Goal: Task Accomplishment & Management: Manage account settings

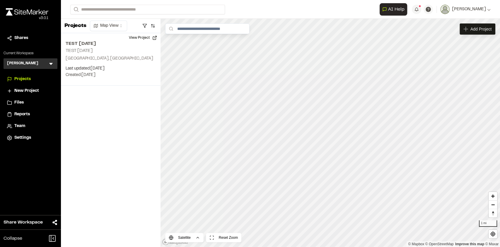
click at [36, 101] on div "Files" at bounding box center [34, 102] width 40 height 6
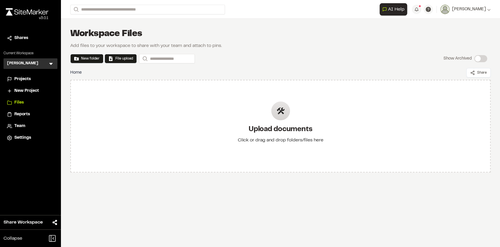
click at [51, 64] on icon at bounding box center [51, 64] width 4 height 2
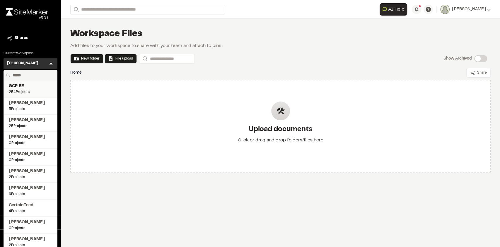
click at [24, 87] on span "GCP BE" at bounding box center [30, 86] width 43 height 6
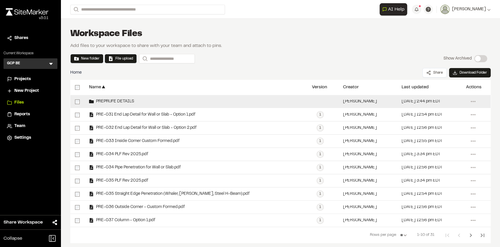
drag, startPoint x: 149, startPoint y: 116, endPoint x: 138, endPoint y: 102, distance: 17.2
click at [138, 102] on div "PREPRUFE DETAILS [PERSON_NAME] [DATE] 2:44 pm EDT Menu Share Download Folder Vi…" at bounding box center [280, 161] width 421 height 132
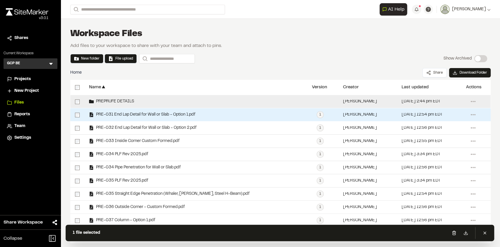
drag, startPoint x: 120, startPoint y: 115, endPoint x: 128, endPoint y: 103, distance: 14.1
click at [128, 103] on div "PREPRUFE DETAILS [PERSON_NAME] [DATE] 2:44 pm EDT Menu Share Download Folder Vi…" at bounding box center [280, 161] width 421 height 132
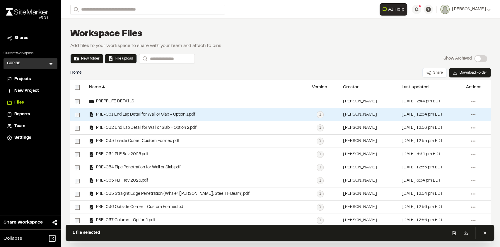
click at [469, 115] on icon at bounding box center [473, 114] width 9 height 9
click at [432, 171] on link "Move" at bounding box center [452, 170] width 51 height 9
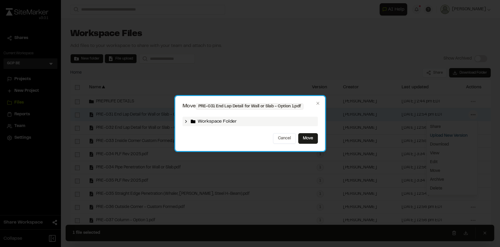
click at [186, 123] on icon at bounding box center [186, 121] width 5 height 5
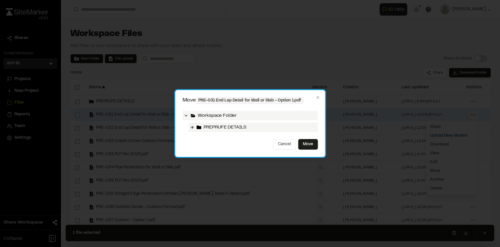
click at [207, 127] on span "PREPRUFE DETAILS" at bounding box center [225, 127] width 43 height 7
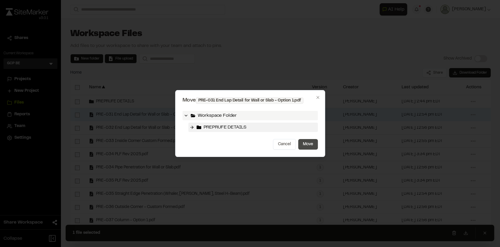
click at [310, 142] on button "Move" at bounding box center [308, 144] width 20 height 11
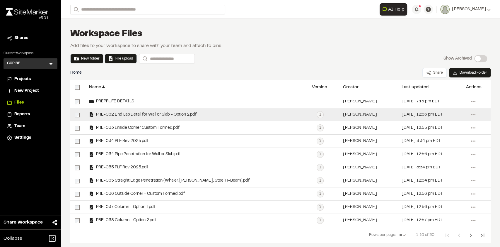
click at [74, 116] on div at bounding box center [77, 114] width 14 height 13
click at [469, 115] on icon at bounding box center [473, 114] width 9 height 9
click at [433, 170] on link "Move" at bounding box center [452, 170] width 51 height 9
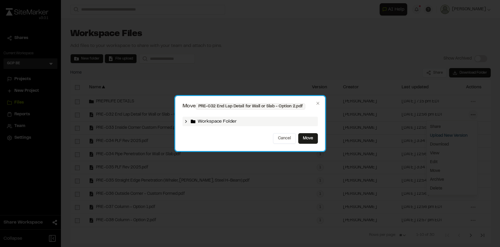
click at [267, 124] on div "Workspace Folder" at bounding box center [250, 121] width 135 height 9
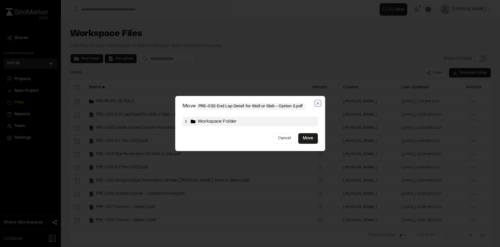
click at [319, 105] on icon "button" at bounding box center [318, 103] width 5 height 5
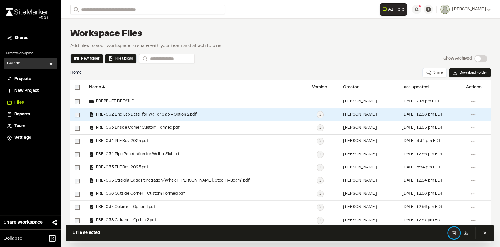
click at [455, 232] on icon at bounding box center [454, 232] width 5 height 5
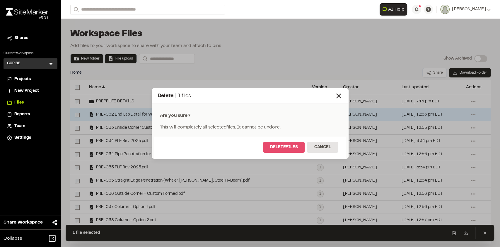
click at [290, 150] on button "Delete files" at bounding box center [284, 147] width 42 height 11
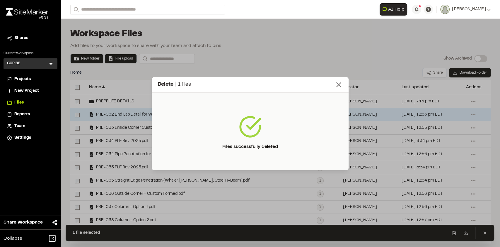
click at [339, 83] on icon at bounding box center [339, 85] width 8 height 8
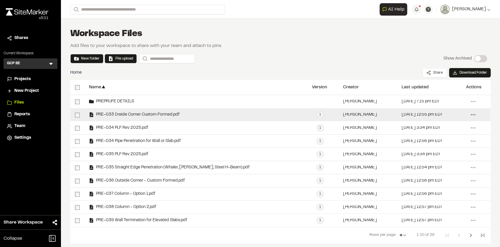
click at [473, 115] on circle at bounding box center [473, 114] width 1 height 1
click at [431, 169] on link "Move" at bounding box center [452, 170] width 51 height 9
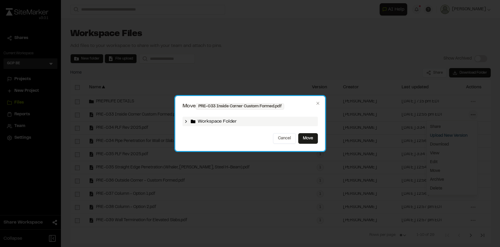
click at [185, 122] on icon at bounding box center [186, 121] width 5 height 5
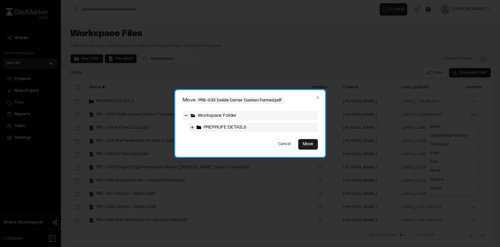
click at [215, 129] on span "PREPRUFE DETAILS" at bounding box center [225, 127] width 43 height 7
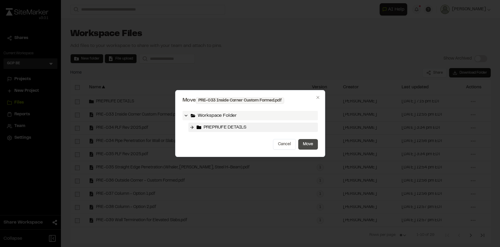
click at [314, 141] on button "Move" at bounding box center [308, 144] width 20 height 11
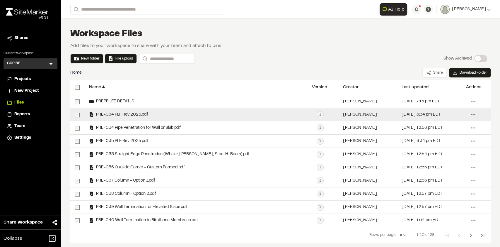
click at [469, 115] on icon at bounding box center [473, 114] width 9 height 9
click at [429, 170] on link "Move" at bounding box center [452, 170] width 51 height 9
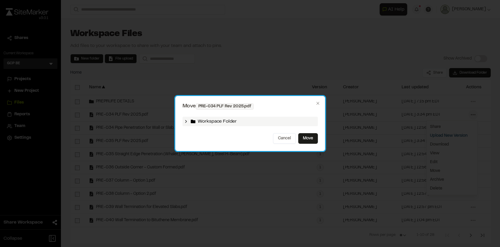
click at [225, 117] on div "Workspace Folder" at bounding box center [250, 121] width 135 height 9
click at [186, 120] on icon at bounding box center [186, 121] width 5 height 5
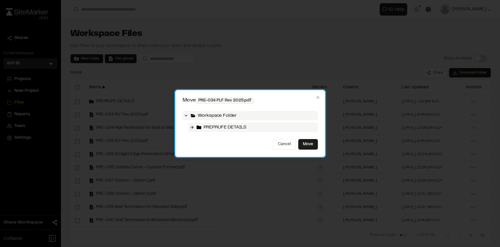
click at [220, 125] on span "PREPRUFE DETAILS" at bounding box center [225, 127] width 43 height 7
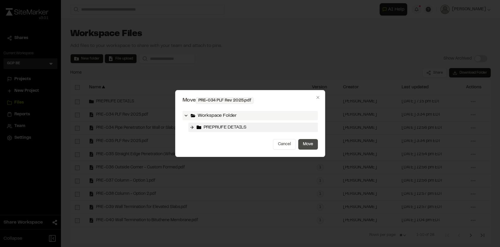
click at [304, 142] on button "Move" at bounding box center [308, 144] width 20 height 11
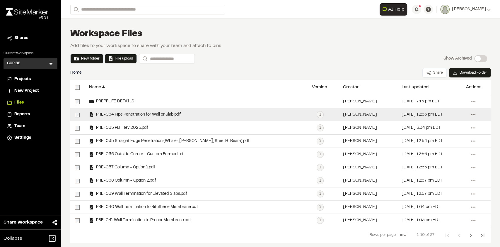
click at [469, 114] on icon at bounding box center [473, 114] width 9 height 9
click at [429, 169] on link "Move" at bounding box center [452, 170] width 51 height 9
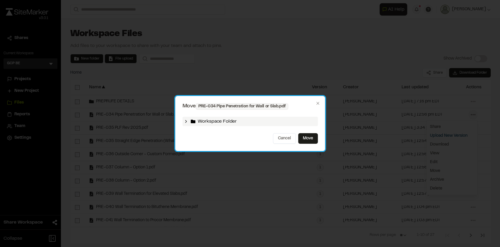
click at [229, 121] on span "Workspace Folder" at bounding box center [217, 121] width 39 height 7
click at [183, 121] on div "Workspace Folder" at bounding box center [250, 121] width 135 height 9
click at [187, 121] on icon at bounding box center [186, 121] width 5 height 5
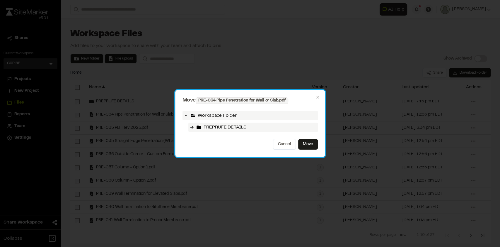
click at [210, 130] on span "PREPRUFE DETAILS" at bounding box center [225, 127] width 43 height 7
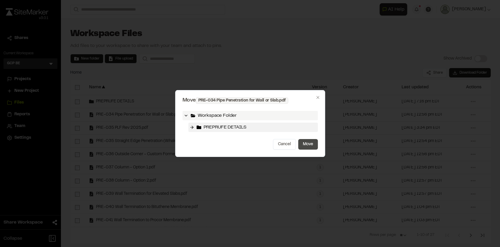
click at [315, 143] on button "Move" at bounding box center [308, 144] width 20 height 11
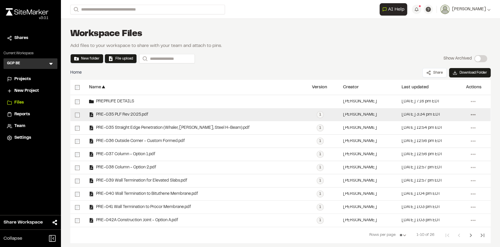
click at [469, 115] on icon at bounding box center [473, 114] width 9 height 9
click at [428, 167] on link "Move" at bounding box center [452, 170] width 51 height 9
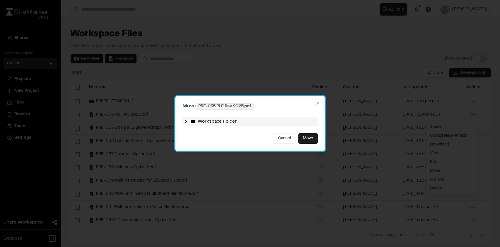
click at [192, 121] on icon at bounding box center [193, 122] width 5 height 4
click at [188, 120] on icon at bounding box center [186, 121] width 5 height 5
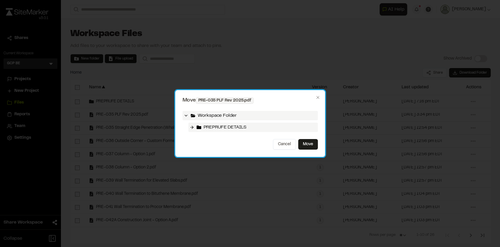
click at [206, 130] on span "PREPRUFE DETAILS" at bounding box center [225, 127] width 43 height 7
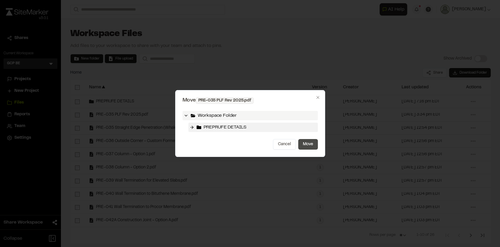
click at [311, 145] on button "Move" at bounding box center [308, 144] width 20 height 11
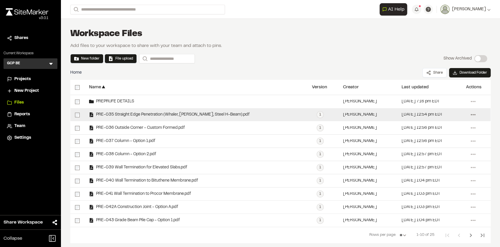
click at [469, 114] on icon at bounding box center [473, 114] width 9 height 9
click at [427, 169] on link "Move" at bounding box center [452, 170] width 51 height 9
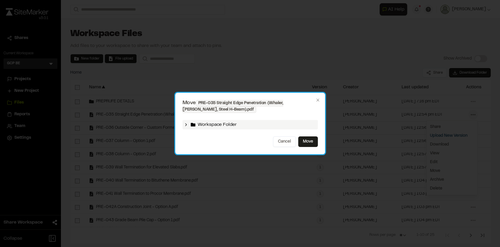
click at [188, 124] on icon at bounding box center [186, 124] width 5 height 5
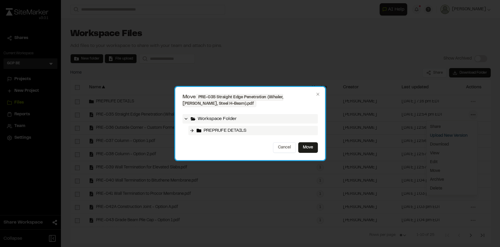
click at [211, 128] on span "PREPRUFE DETAILS" at bounding box center [225, 130] width 43 height 7
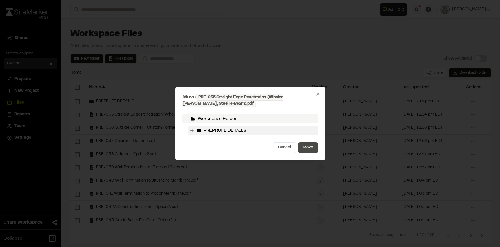
click at [311, 144] on button "Move" at bounding box center [308, 147] width 20 height 11
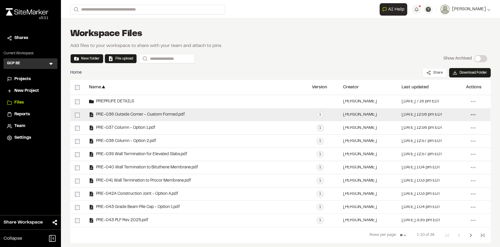
click at [469, 114] on icon at bounding box center [473, 114] width 9 height 9
click at [431, 167] on link "Move" at bounding box center [452, 170] width 51 height 9
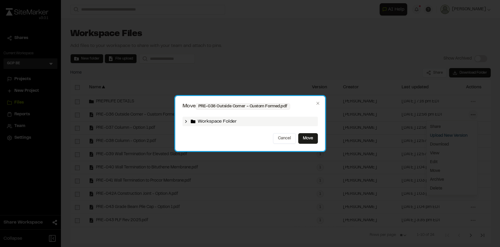
click at [208, 120] on span "Workspace Folder" at bounding box center [217, 121] width 39 height 7
click at [186, 118] on div "Workspace Folder" at bounding box center [250, 121] width 135 height 9
click at [185, 122] on icon at bounding box center [186, 121] width 5 height 5
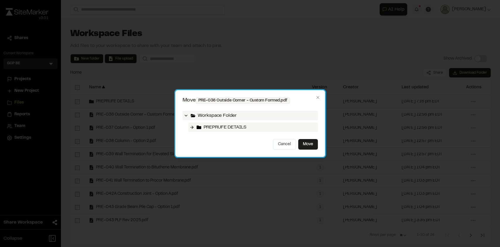
click at [200, 127] on icon at bounding box center [199, 127] width 5 height 4
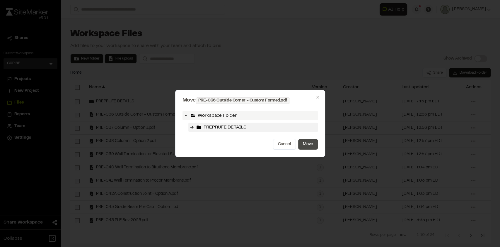
click at [309, 145] on button "Move" at bounding box center [308, 144] width 20 height 11
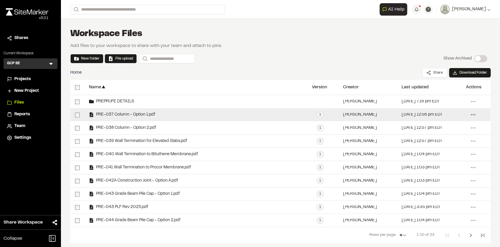
click at [469, 115] on icon at bounding box center [473, 114] width 9 height 9
click at [432, 168] on link "Move" at bounding box center [452, 170] width 51 height 9
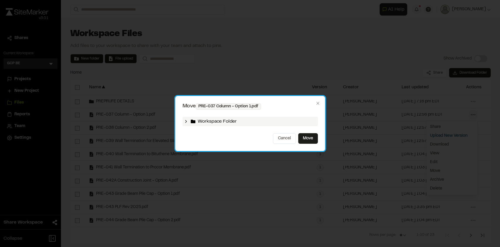
click at [188, 121] on icon at bounding box center [186, 121] width 5 height 5
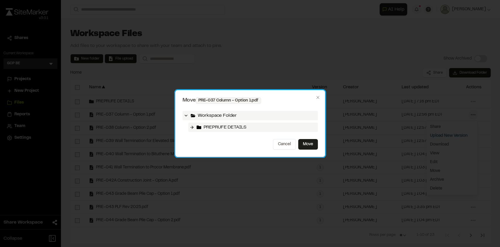
click at [207, 125] on span "PREPRUFE DETAILS" at bounding box center [225, 127] width 43 height 7
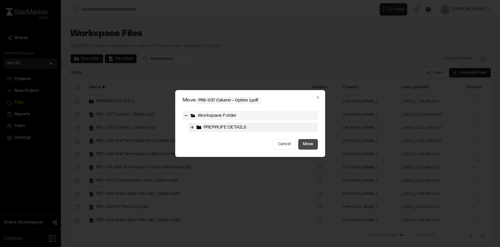
click at [306, 143] on button "Move" at bounding box center [308, 144] width 20 height 11
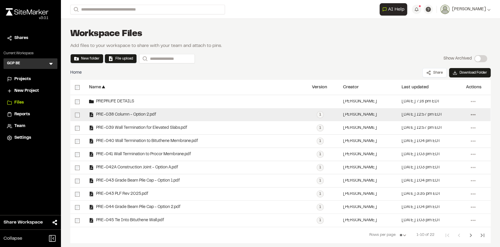
click at [469, 112] on icon at bounding box center [473, 114] width 9 height 9
click at [430, 168] on link "Move" at bounding box center [452, 170] width 51 height 9
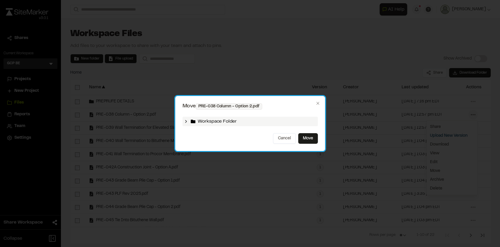
click at [186, 121] on polyline at bounding box center [186, 121] width 1 height 2
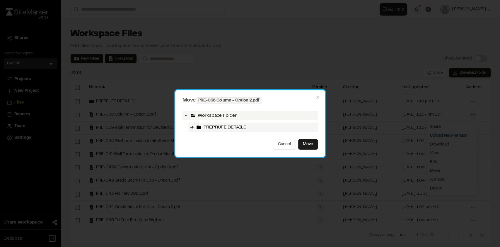
click at [212, 128] on span "PREPRUFE DETAILS" at bounding box center [225, 127] width 43 height 7
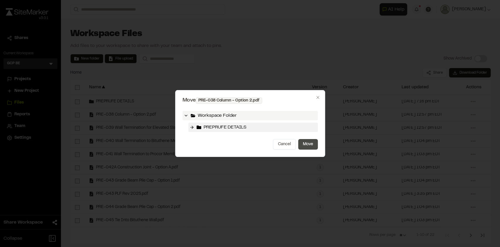
click at [307, 145] on button "Move" at bounding box center [308, 144] width 20 height 11
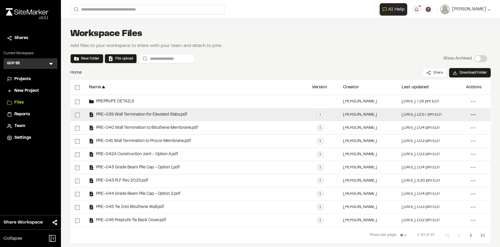
click at [469, 114] on icon at bounding box center [473, 114] width 9 height 9
click at [435, 169] on link "Move" at bounding box center [452, 170] width 51 height 9
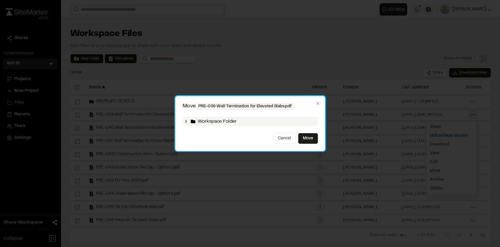
click at [191, 123] on icon at bounding box center [193, 121] width 5 height 5
click at [188, 123] on icon at bounding box center [186, 121] width 5 height 5
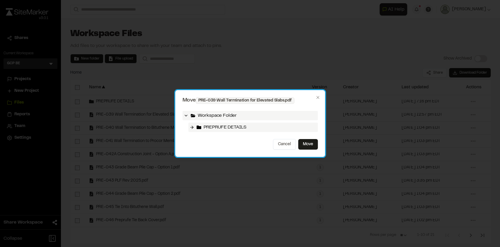
click at [215, 128] on span "PREPRUFE DETAILS" at bounding box center [225, 127] width 43 height 7
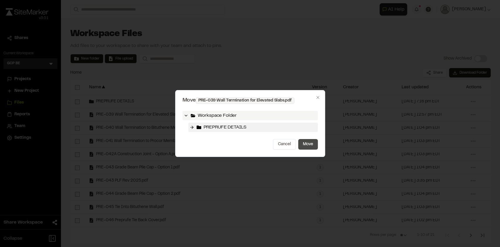
click at [309, 143] on button "Move" at bounding box center [308, 144] width 20 height 11
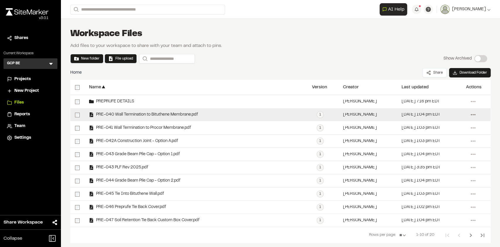
click at [469, 115] on icon at bounding box center [473, 114] width 9 height 9
click at [432, 171] on link "Move" at bounding box center [452, 170] width 51 height 9
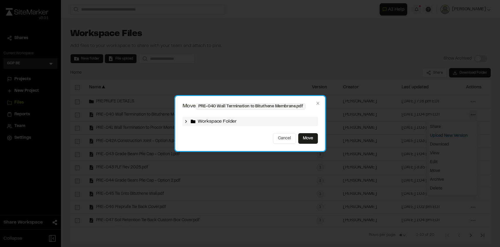
click at [230, 118] on span "Workspace Folder" at bounding box center [217, 121] width 39 height 7
click at [186, 120] on polyline at bounding box center [186, 121] width 1 height 2
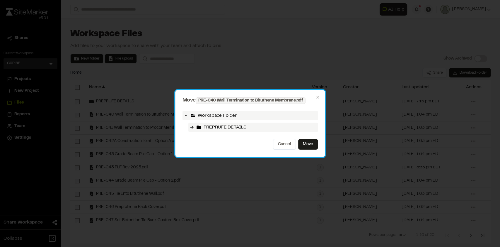
click at [204, 127] on span "PREPRUFE DETAILS" at bounding box center [225, 127] width 43 height 7
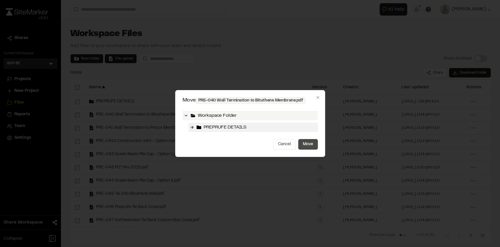
click at [308, 142] on button "Move" at bounding box center [308, 144] width 20 height 11
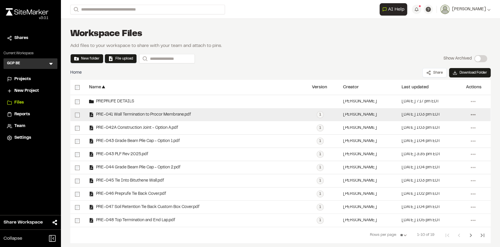
click at [469, 116] on icon at bounding box center [473, 114] width 9 height 9
click at [431, 164] on span "Edit" at bounding box center [434, 162] width 8 height 6
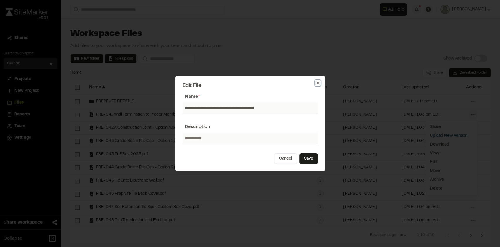
click at [319, 84] on icon "button" at bounding box center [318, 83] width 5 height 5
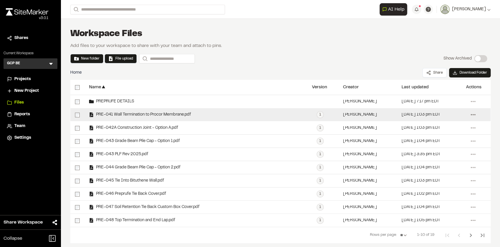
click at [471, 114] on circle at bounding box center [471, 114] width 1 height 1
click at [428, 170] on link "Move" at bounding box center [452, 170] width 51 height 9
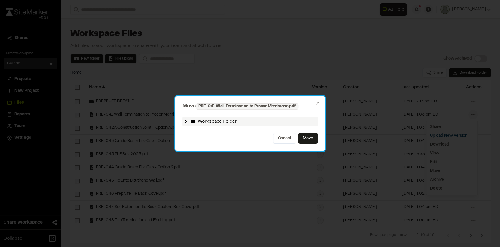
click at [186, 121] on polyline at bounding box center [186, 121] width 1 height 2
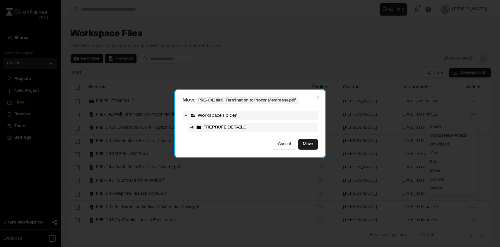
click at [203, 128] on div "PREPRUFE DETAILS" at bounding box center [253, 127] width 130 height 9
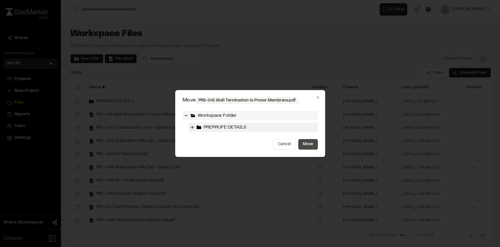
click at [310, 145] on button "Move" at bounding box center [308, 144] width 20 height 11
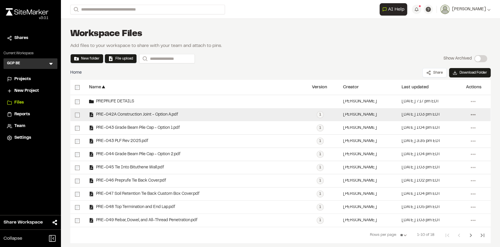
click at [469, 116] on icon at bounding box center [473, 114] width 9 height 9
click at [435, 162] on link "Edit" at bounding box center [452, 162] width 51 height 9
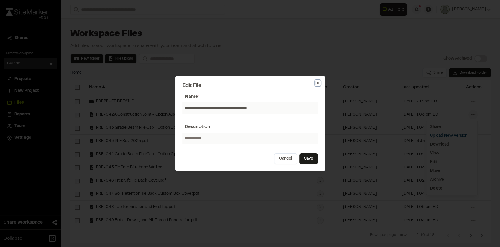
click at [317, 84] on icon "button" at bounding box center [318, 82] width 3 height 3
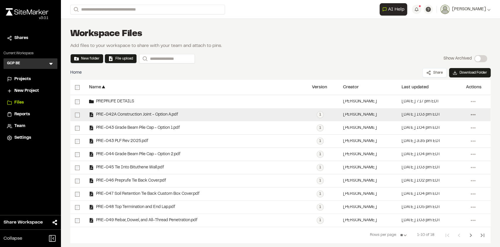
click at [469, 115] on icon at bounding box center [473, 114] width 9 height 9
click at [444, 170] on link "Move" at bounding box center [452, 170] width 51 height 9
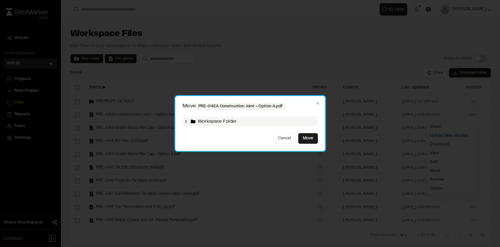
click at [184, 119] on icon at bounding box center [186, 121] width 5 height 5
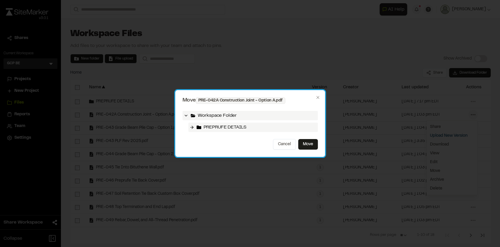
click at [201, 129] on icon at bounding box center [199, 127] width 5 height 4
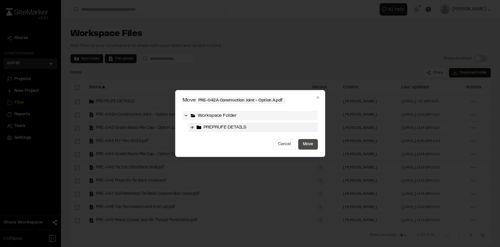
click at [307, 144] on button "Move" at bounding box center [308, 144] width 20 height 11
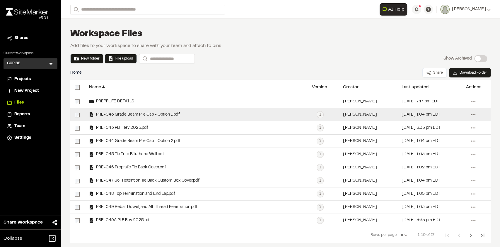
click at [469, 113] on icon at bounding box center [473, 114] width 9 height 9
click at [429, 170] on link "Move" at bounding box center [452, 170] width 51 height 9
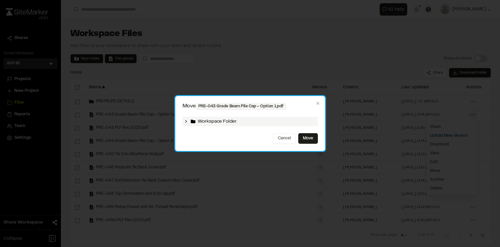
click at [227, 123] on span "Workspace Folder" at bounding box center [217, 121] width 39 height 7
click at [186, 122] on polyline at bounding box center [186, 121] width 1 height 2
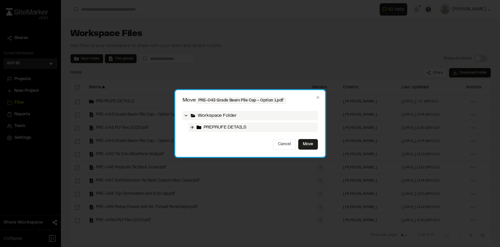
click at [205, 126] on span "PREPRUFE DETAILS" at bounding box center [225, 127] width 43 height 7
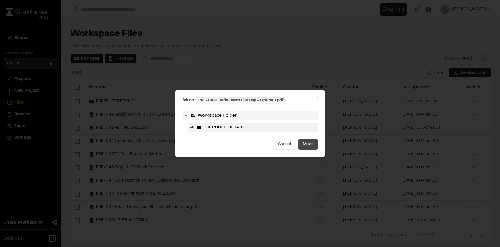
click at [308, 145] on button "Move" at bounding box center [308, 144] width 20 height 11
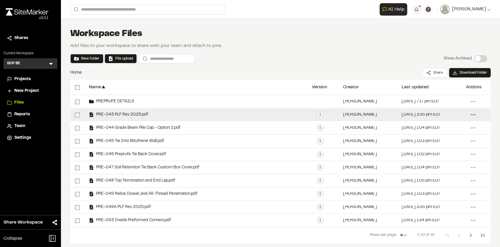
click at [469, 115] on icon at bounding box center [473, 114] width 9 height 9
click at [428, 170] on link "Move" at bounding box center [452, 170] width 51 height 9
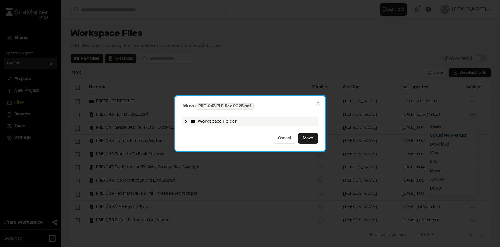
click at [184, 121] on icon at bounding box center [186, 121] width 5 height 5
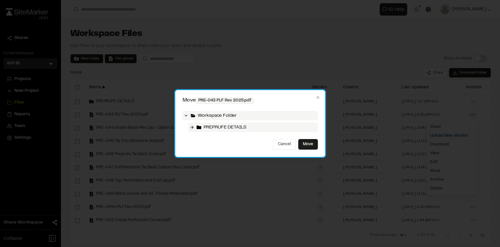
click at [203, 126] on div "PREPRUFE DETAILS" at bounding box center [253, 127] width 130 height 9
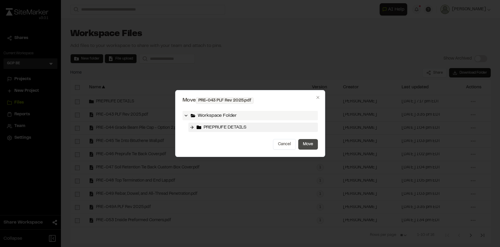
click at [307, 147] on button "Move" at bounding box center [308, 144] width 20 height 11
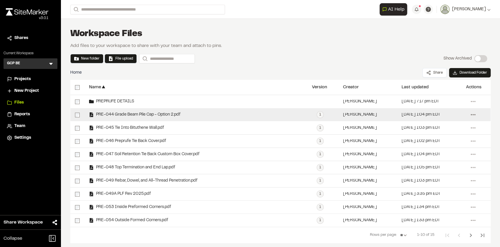
click at [473, 115] on circle at bounding box center [473, 114] width 1 height 1
click at [432, 168] on link "Move" at bounding box center [452, 170] width 51 height 9
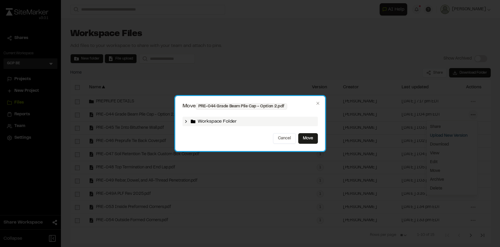
click at [185, 121] on icon at bounding box center [186, 121] width 5 height 5
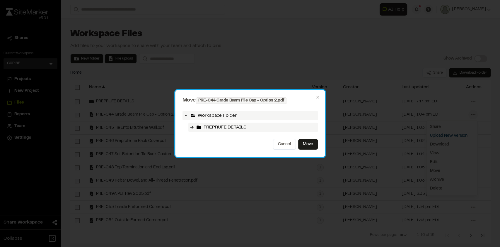
click at [211, 128] on span "PREPRUFE DETAILS" at bounding box center [225, 127] width 43 height 7
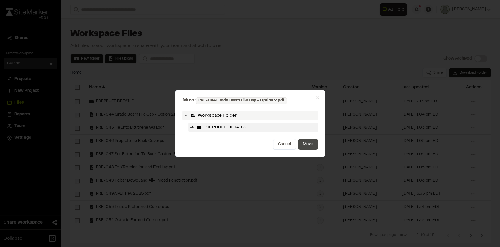
click at [310, 143] on button "Move" at bounding box center [308, 144] width 20 height 11
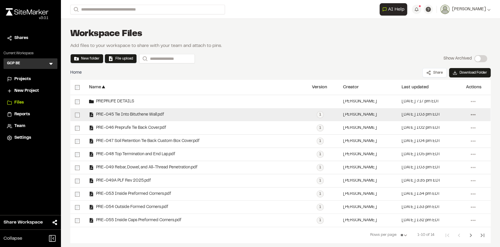
click at [471, 116] on icon at bounding box center [473, 114] width 9 height 9
click at [436, 169] on link "Move" at bounding box center [452, 170] width 51 height 9
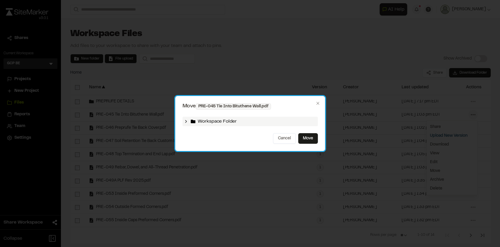
click at [186, 120] on icon at bounding box center [186, 121] width 5 height 5
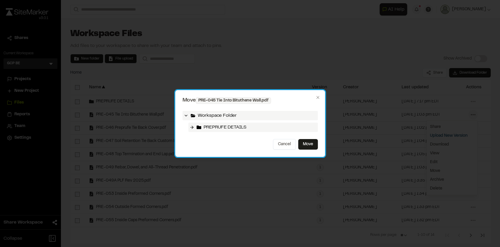
click at [207, 130] on span "PREPRUFE DETAILS" at bounding box center [225, 127] width 43 height 7
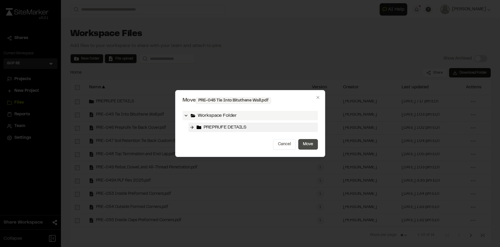
click at [309, 147] on button "Move" at bounding box center [308, 144] width 20 height 11
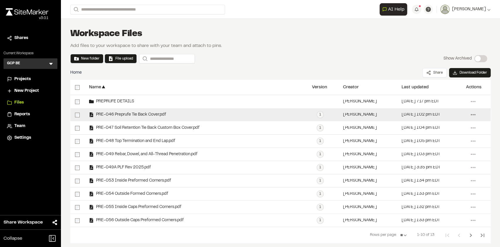
click at [469, 114] on icon at bounding box center [473, 114] width 9 height 9
click at [432, 169] on link "Move" at bounding box center [452, 170] width 51 height 9
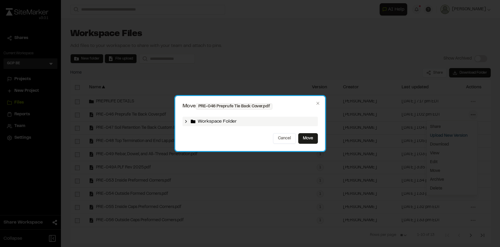
click at [187, 122] on icon at bounding box center [186, 121] width 5 height 5
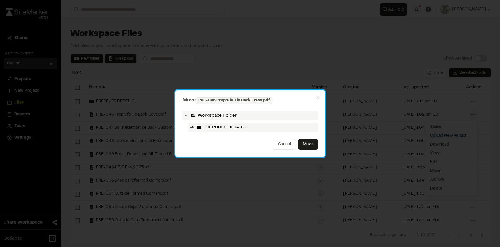
click at [206, 128] on span "PREPRUFE DETAILS" at bounding box center [225, 127] width 43 height 7
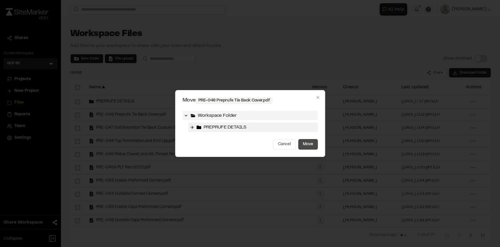
click at [307, 144] on button "Move" at bounding box center [308, 144] width 20 height 11
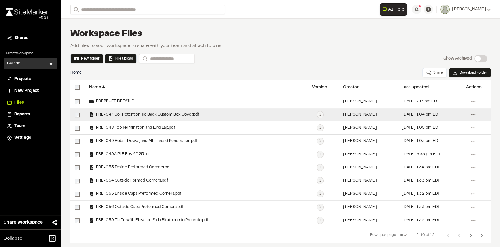
click at [469, 113] on icon at bounding box center [473, 114] width 9 height 9
click at [429, 172] on link "Move" at bounding box center [452, 170] width 51 height 9
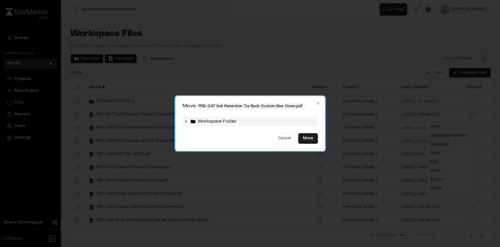
click at [191, 118] on div "Workspace Folder" at bounding box center [250, 121] width 135 height 9
click at [184, 121] on icon at bounding box center [186, 121] width 5 height 5
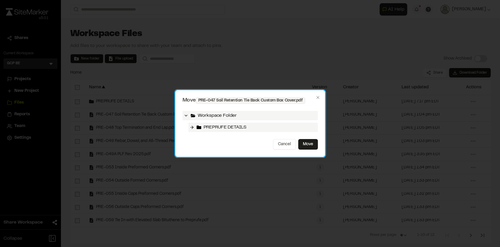
click at [208, 128] on span "PREPRUFE DETAILS" at bounding box center [225, 127] width 43 height 7
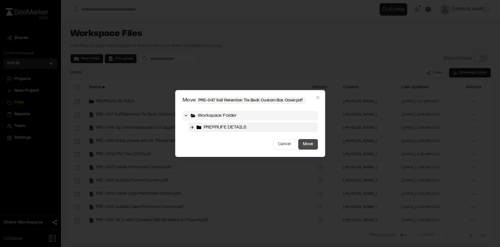
click at [314, 142] on button "Move" at bounding box center [308, 144] width 20 height 11
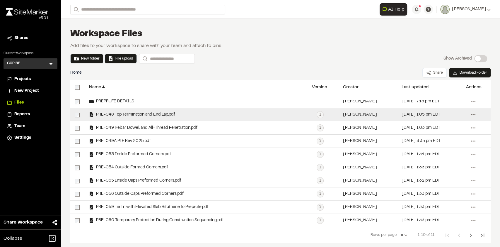
click at [470, 115] on icon at bounding box center [473, 114] width 9 height 9
click at [429, 168] on link "Move" at bounding box center [452, 170] width 51 height 9
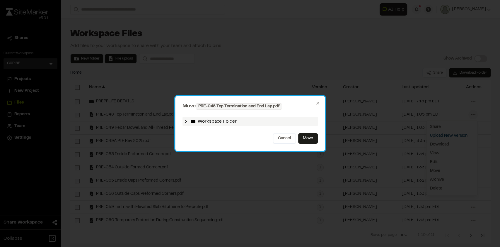
click at [188, 121] on icon at bounding box center [186, 121] width 5 height 5
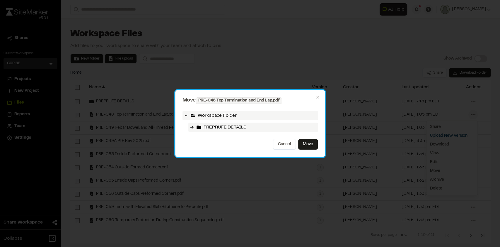
click at [204, 125] on span "PREPRUFE DETAILS" at bounding box center [225, 127] width 43 height 7
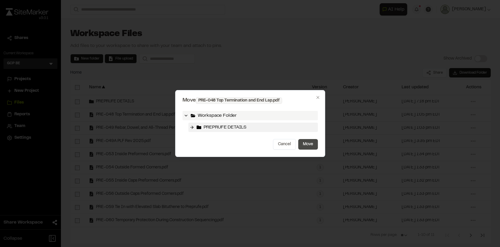
click at [312, 142] on button "Move" at bounding box center [308, 144] width 20 height 11
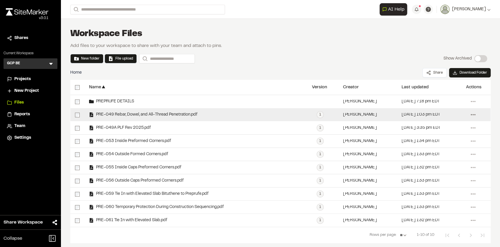
click at [469, 116] on icon at bounding box center [473, 114] width 9 height 9
click at [431, 169] on link "Move" at bounding box center [452, 170] width 51 height 9
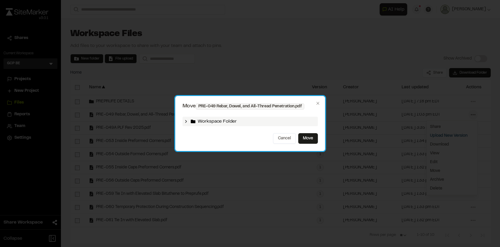
click at [184, 121] on icon at bounding box center [186, 121] width 5 height 5
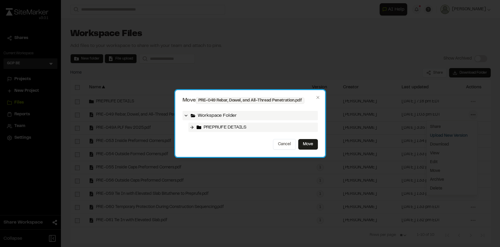
click at [208, 129] on span "PREPRUFE DETAILS" at bounding box center [225, 127] width 43 height 7
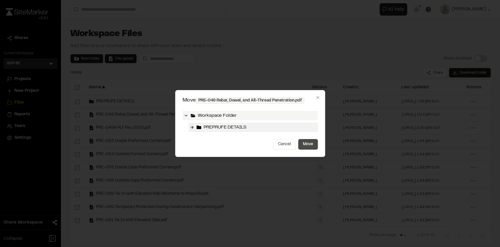
click at [307, 142] on button "Move" at bounding box center [308, 144] width 20 height 11
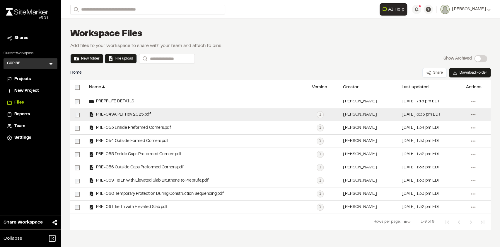
click at [474, 114] on icon at bounding box center [473, 114] width 9 height 9
click at [435, 167] on link "Move" at bounding box center [452, 170] width 51 height 9
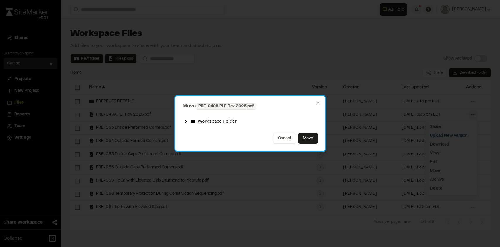
click at [227, 116] on div "Workspace Folder" at bounding box center [250, 121] width 135 height 14
click at [212, 123] on span "Workspace Folder" at bounding box center [217, 121] width 39 height 7
click at [194, 123] on icon at bounding box center [193, 121] width 5 height 5
click at [186, 121] on icon at bounding box center [186, 121] width 5 height 5
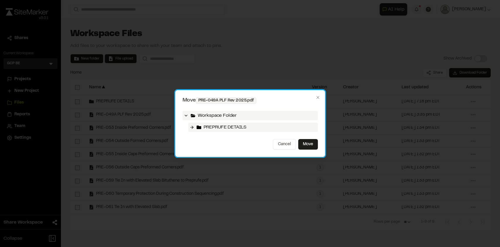
click at [208, 128] on span "PREPRUFE DETAILS" at bounding box center [225, 127] width 43 height 7
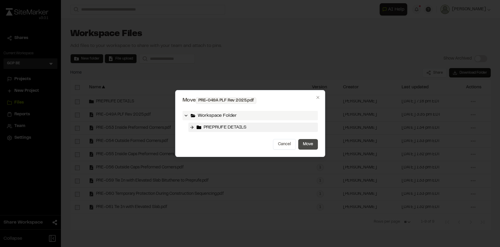
click at [302, 142] on button "Move" at bounding box center [308, 144] width 20 height 11
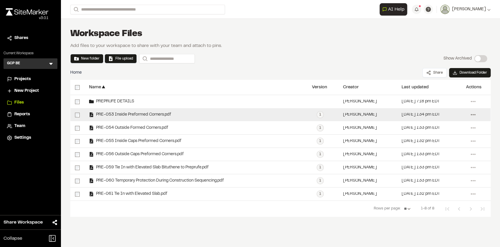
click at [475, 115] on icon at bounding box center [473, 114] width 9 height 9
click at [434, 168] on link "Move" at bounding box center [452, 170] width 51 height 9
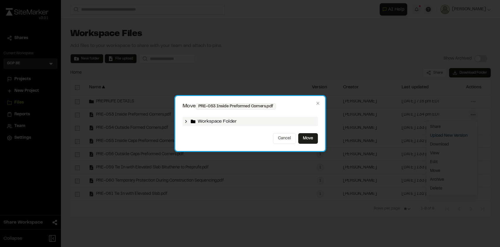
click at [184, 119] on icon at bounding box center [186, 121] width 5 height 5
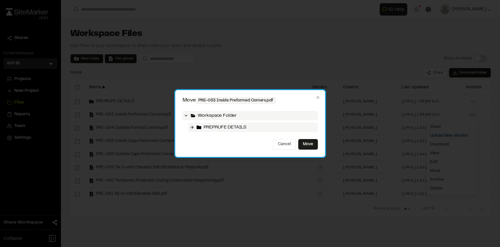
click at [215, 124] on span "PREPRUFE DETAILS" at bounding box center [225, 127] width 43 height 7
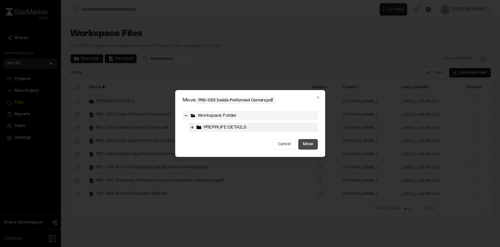
click at [307, 145] on button "Move" at bounding box center [308, 144] width 20 height 11
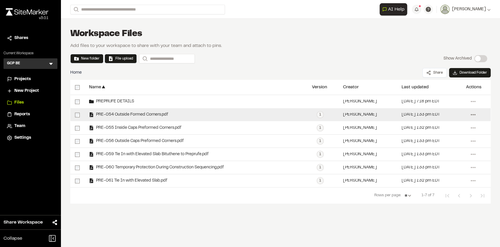
click at [476, 113] on icon at bounding box center [473, 114] width 9 height 9
click at [438, 171] on link "Move" at bounding box center [452, 170] width 51 height 9
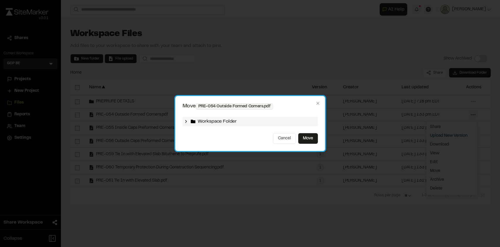
click at [186, 122] on polyline at bounding box center [186, 121] width 1 height 2
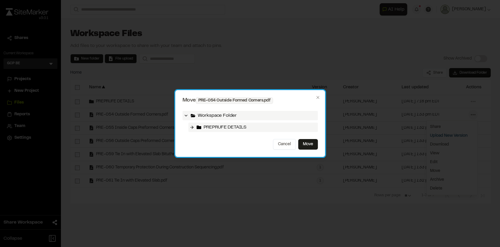
click at [206, 127] on span "PREPRUFE DETAILS" at bounding box center [225, 127] width 43 height 7
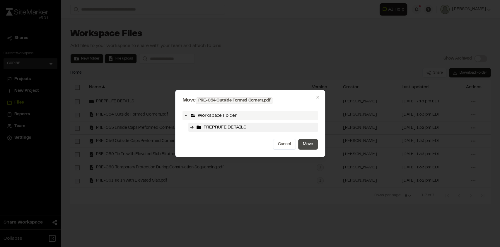
click at [305, 143] on button "Move" at bounding box center [308, 144] width 20 height 11
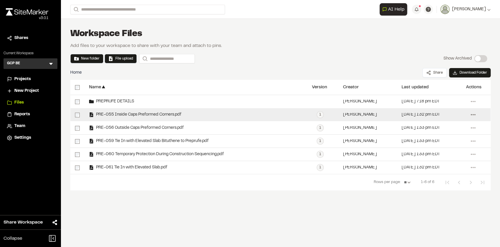
click at [472, 114] on icon at bounding box center [473, 114] width 9 height 9
click at [435, 170] on link "Move" at bounding box center [452, 170] width 51 height 9
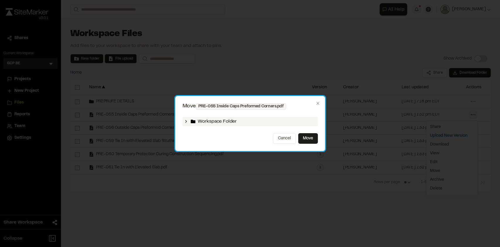
click at [277, 123] on div "Workspace Folder" at bounding box center [250, 121] width 135 height 9
click at [209, 120] on span "Workspace Folder" at bounding box center [217, 121] width 39 height 7
click at [183, 122] on div "Workspace Folder" at bounding box center [250, 121] width 135 height 9
click at [185, 122] on icon at bounding box center [186, 121] width 5 height 5
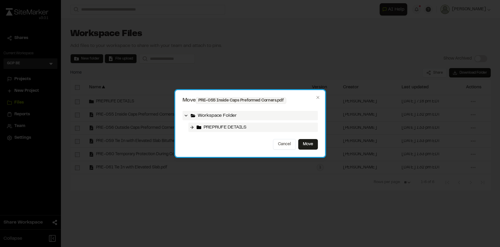
click at [208, 127] on span "PREPRUFE DETAILS" at bounding box center [225, 127] width 43 height 7
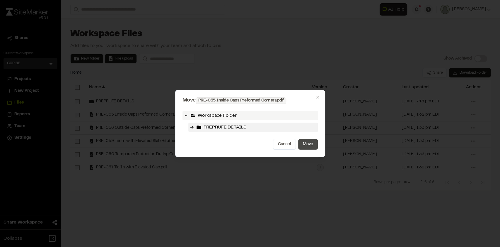
click at [304, 145] on button "Move" at bounding box center [308, 144] width 20 height 11
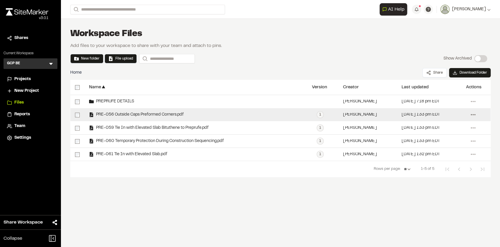
click at [472, 116] on icon at bounding box center [473, 114] width 9 height 9
click at [441, 170] on link "Move" at bounding box center [452, 170] width 51 height 9
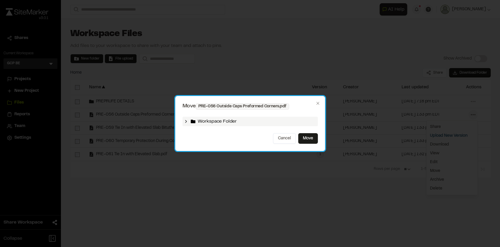
click at [192, 120] on icon at bounding box center [193, 122] width 5 height 4
click at [186, 121] on icon at bounding box center [186, 121] width 5 height 5
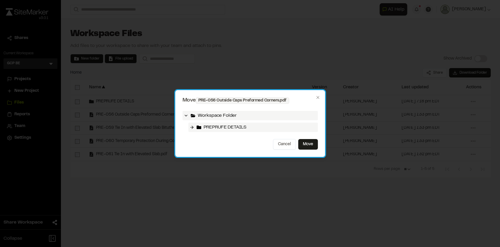
click at [216, 124] on span "PREPRUFE DETAILS" at bounding box center [225, 127] width 43 height 7
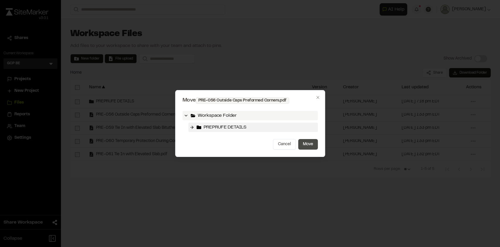
click at [306, 145] on button "Move" at bounding box center [308, 144] width 20 height 11
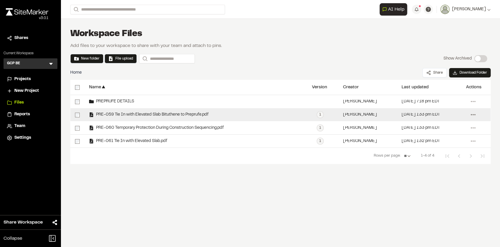
click at [470, 116] on icon at bounding box center [473, 114] width 9 height 9
click at [435, 171] on link "Move" at bounding box center [452, 170] width 51 height 9
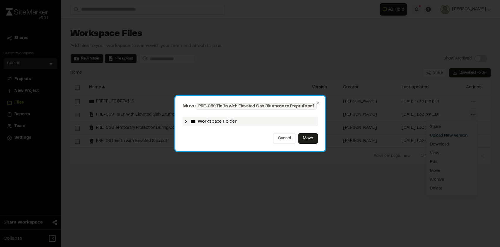
click at [189, 123] on div "Workspace Folder" at bounding box center [250, 121] width 135 height 9
click at [186, 121] on polyline at bounding box center [186, 121] width 1 height 2
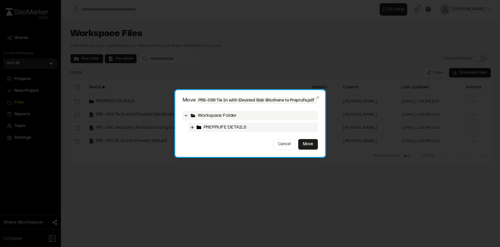
click at [212, 129] on span "PREPRUFE DETAILS" at bounding box center [225, 127] width 43 height 7
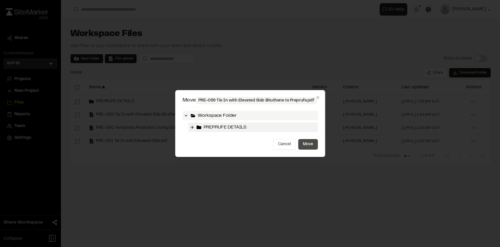
click at [309, 143] on button "Move" at bounding box center [308, 144] width 20 height 11
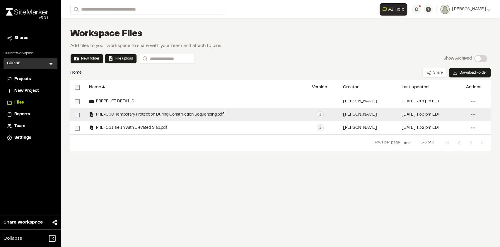
click at [475, 115] on icon at bounding box center [473, 114] width 9 height 9
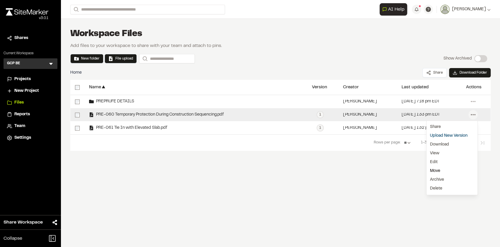
click at [434, 170] on link "Move" at bounding box center [452, 170] width 51 height 9
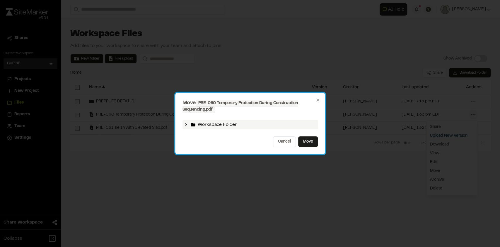
click at [222, 124] on span "Workspace Folder" at bounding box center [217, 124] width 39 height 7
click at [188, 123] on icon at bounding box center [186, 124] width 5 height 5
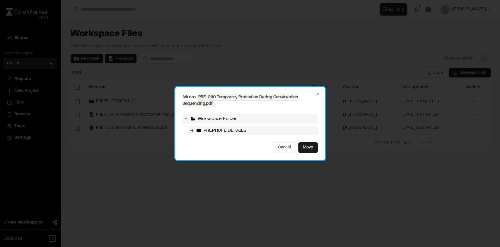
click at [207, 127] on span "PREPRUFE DETAILS" at bounding box center [225, 130] width 43 height 7
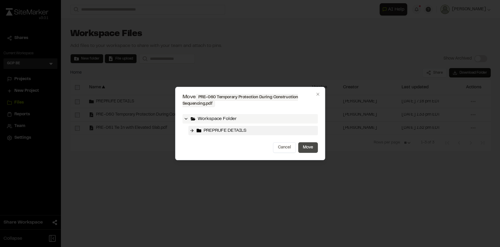
click at [311, 149] on button "Move" at bounding box center [308, 147] width 20 height 11
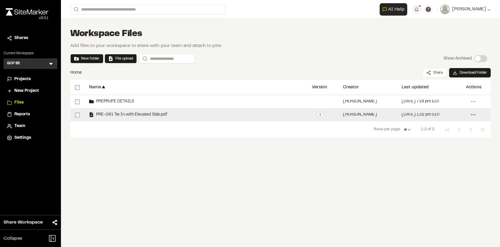
click at [476, 115] on icon at bounding box center [473, 114] width 9 height 9
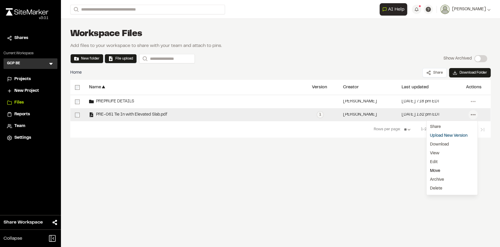
click at [443, 167] on link "Move" at bounding box center [452, 170] width 51 height 9
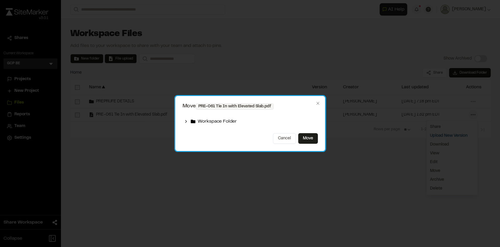
click at [238, 115] on div "Workspace Folder" at bounding box center [250, 121] width 135 height 14
click at [188, 120] on icon at bounding box center [186, 121] width 5 height 5
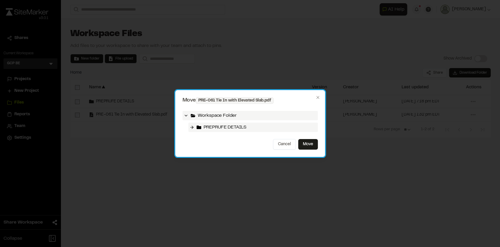
click at [217, 126] on span "PREPRUFE DETAILS" at bounding box center [225, 127] width 43 height 7
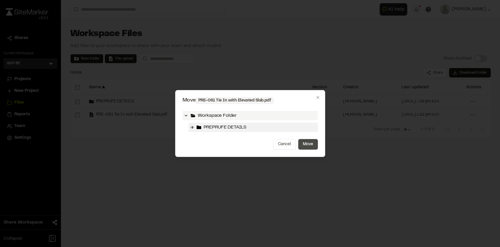
click at [309, 144] on button "Move" at bounding box center [308, 144] width 20 height 11
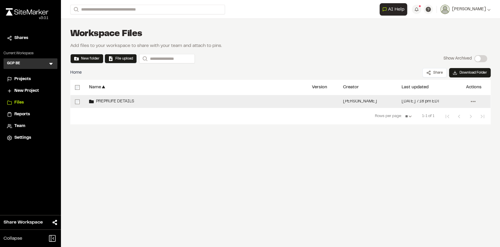
click at [473, 103] on icon at bounding box center [473, 101] width 9 height 9
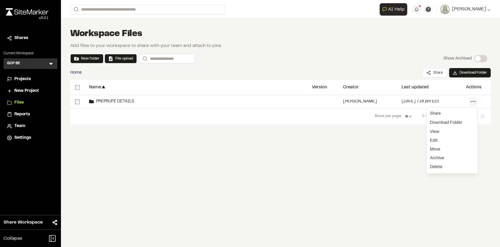
click at [377, 163] on div "Name ▲ Version Creator ▲ Last updated ▲ Actions PREPRUFE DETAILS [PERSON_NAME] …" at bounding box center [280, 124] width 421 height 88
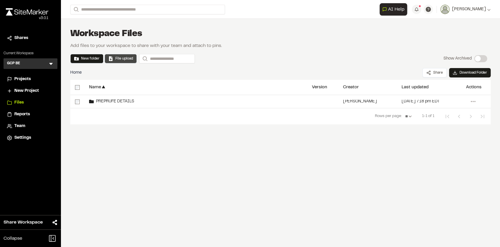
click at [123, 59] on button "File upload" at bounding box center [120, 58] width 25 height 5
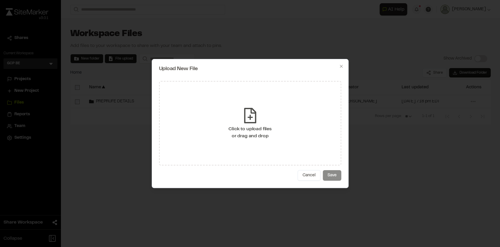
click at [271, 132] on div "Click to upload files or drag and drop" at bounding box center [250, 132] width 43 height 14
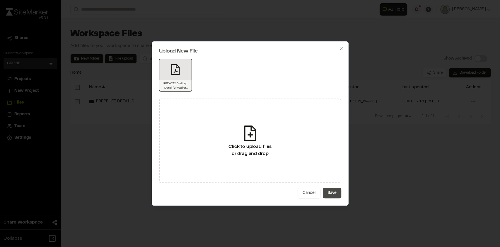
click at [335, 196] on button "Save" at bounding box center [332, 193] width 18 height 11
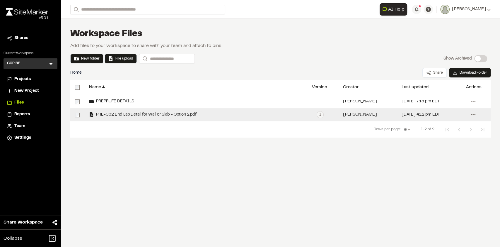
click at [474, 115] on icon at bounding box center [473, 114] width 9 height 9
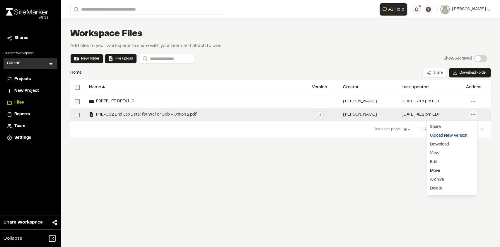
click at [436, 170] on link "Move" at bounding box center [452, 170] width 51 height 9
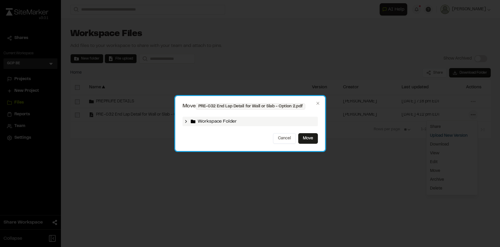
click at [186, 119] on icon at bounding box center [186, 121] width 5 height 5
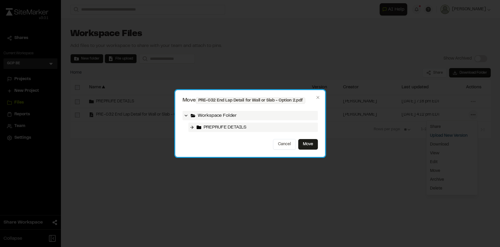
click at [207, 127] on span "PREPRUFE DETAILS" at bounding box center [225, 127] width 43 height 7
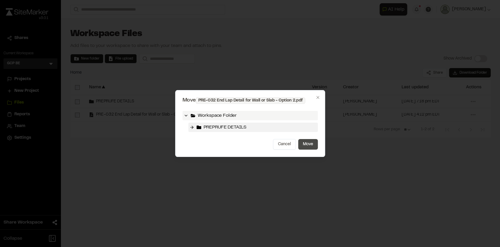
click at [309, 143] on button "Move" at bounding box center [308, 144] width 20 height 11
